Goal: Find specific page/section: Find specific page/section

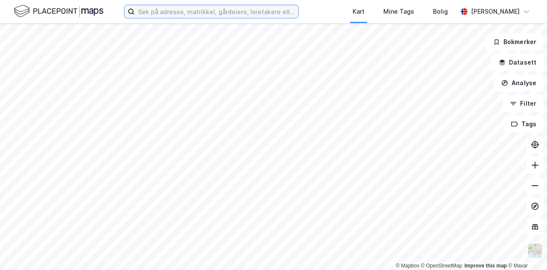
click at [144, 12] on input at bounding box center [217, 11] width 164 height 13
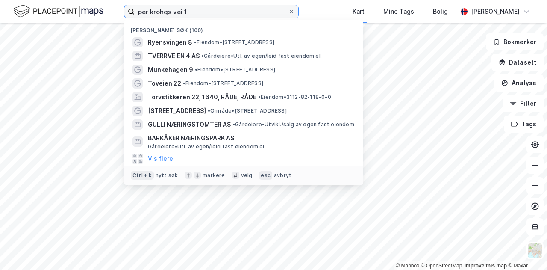
type input "per krohgs vei 1"
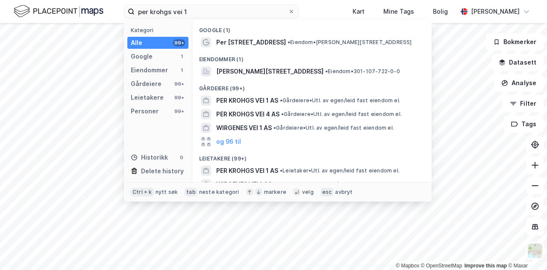
click at [270, 49] on div "Eiendommer (1)" at bounding box center [311, 56] width 239 height 15
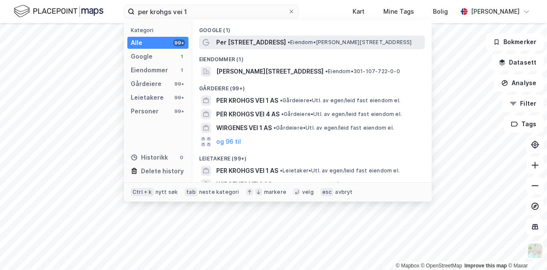
click at [275, 46] on div "Per [STREET_ADDRESS] • Eiendom • [STREET_ADDRESS]" at bounding box center [319, 42] width 207 height 10
